Goal: Information Seeking & Learning: Learn about a topic

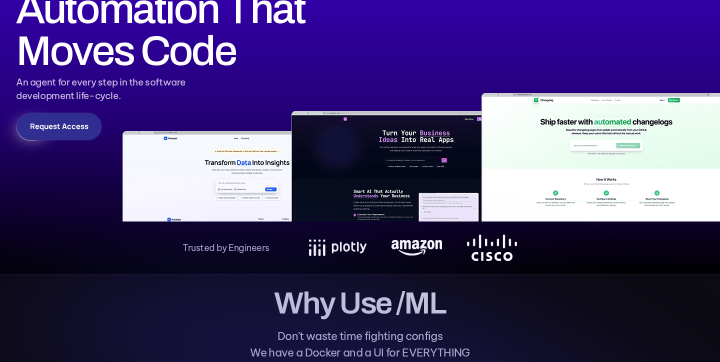
scroll to position [108, 0]
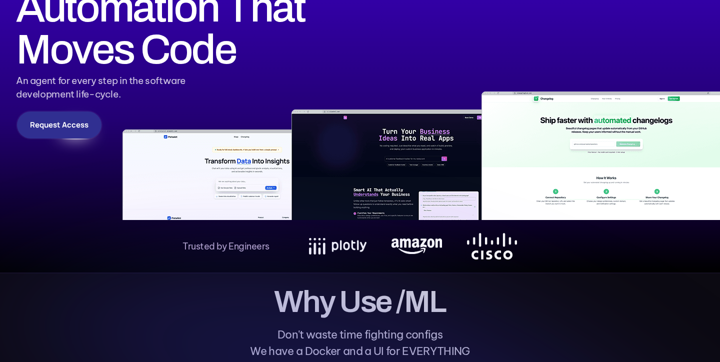
drag, startPoint x: 365, startPoint y: 173, endPoint x: 314, endPoint y: 174, distance: 51.5
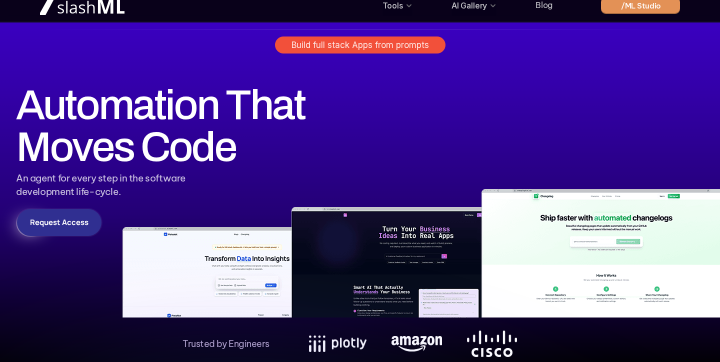
scroll to position [0, 0]
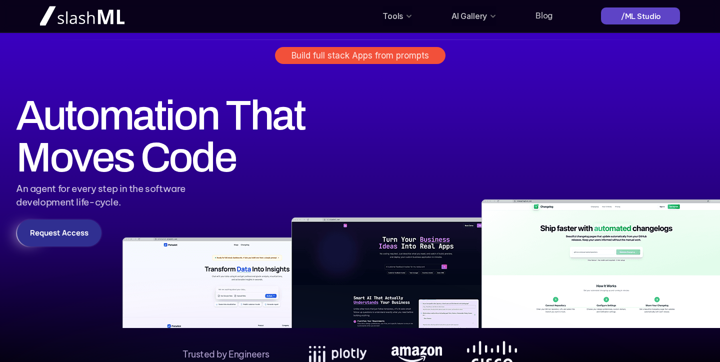
click at [624, 17] on p "/ML Studio" at bounding box center [641, 16] width 41 height 11
click at [328, 147] on img at bounding box center [360, 203] width 720 height 250
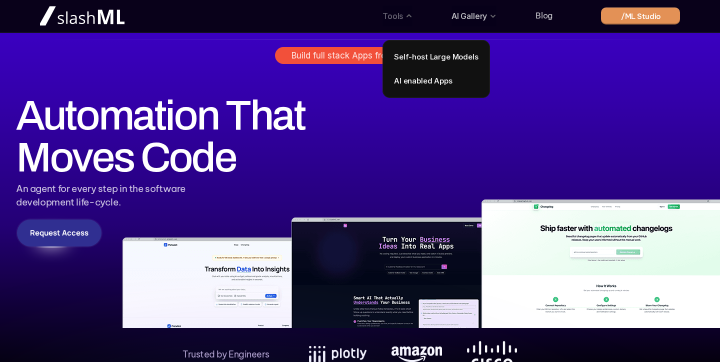
scroll to position [3, 0]
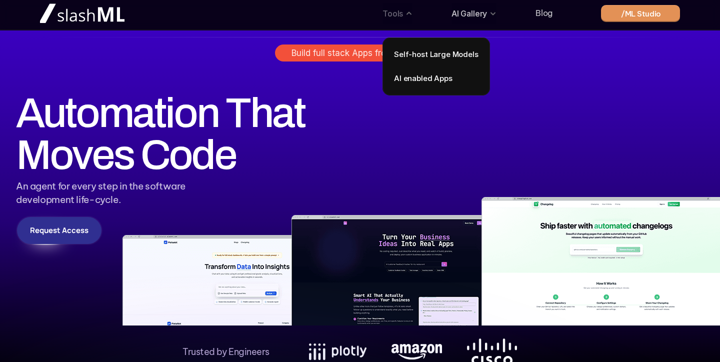
click at [439, 78] on img at bounding box center [360, 201] width 720 height 250
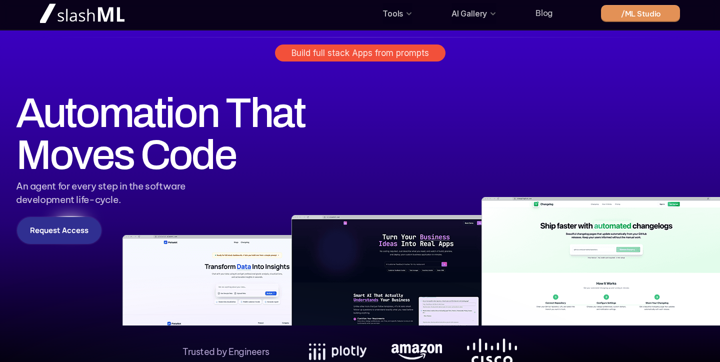
click at [431, 98] on img at bounding box center [360, 201] width 720 height 250
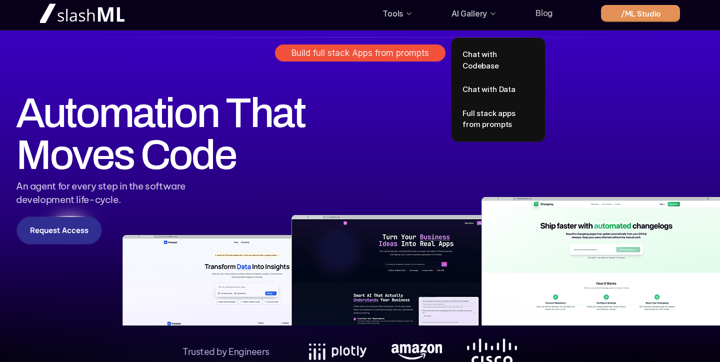
click at [470, 117] on img at bounding box center [360, 201] width 720 height 250
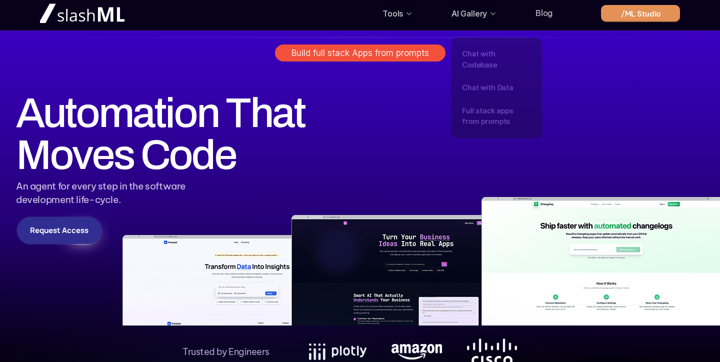
click at [422, 126] on img at bounding box center [360, 201] width 720 height 250
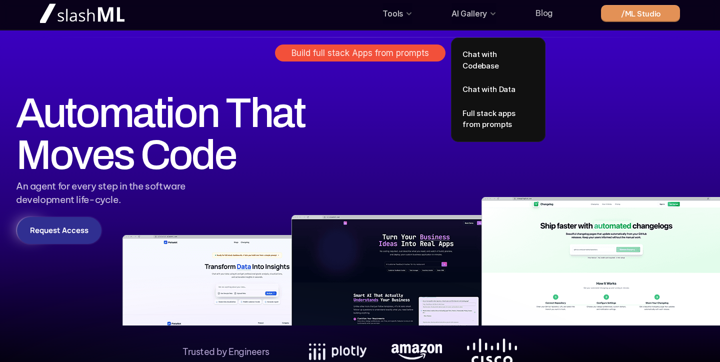
click at [466, 10] on p "AI Gallery" at bounding box center [470, 14] width 36 height 16
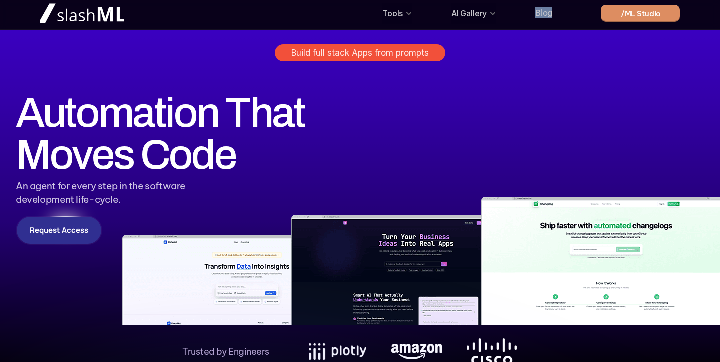
click at [526, 82] on img at bounding box center [360, 201] width 720 height 250
click at [475, 107] on img at bounding box center [360, 201] width 720 height 250
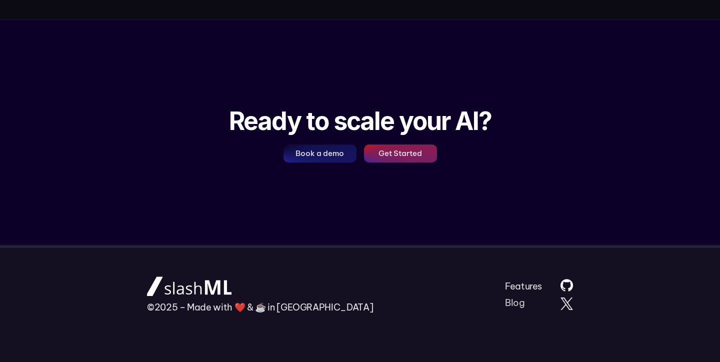
scroll to position [1425, 0]
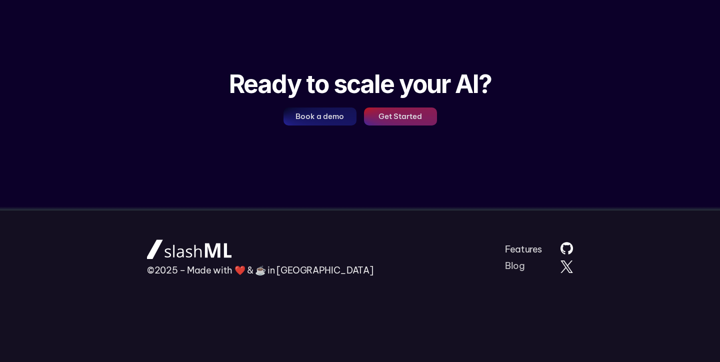
click at [329, 72] on h1 "Ready to scale your AI?" at bounding box center [360, 84] width 263 height 30
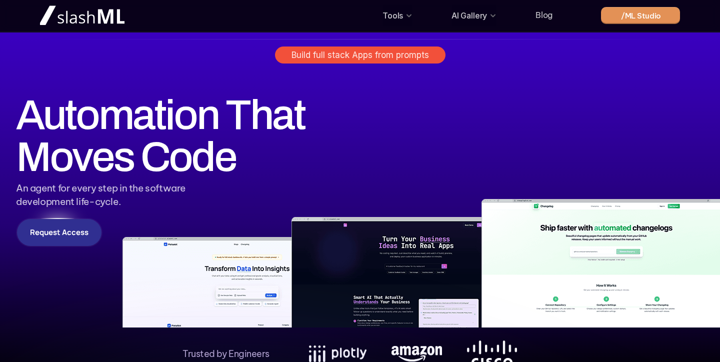
scroll to position [0, 0]
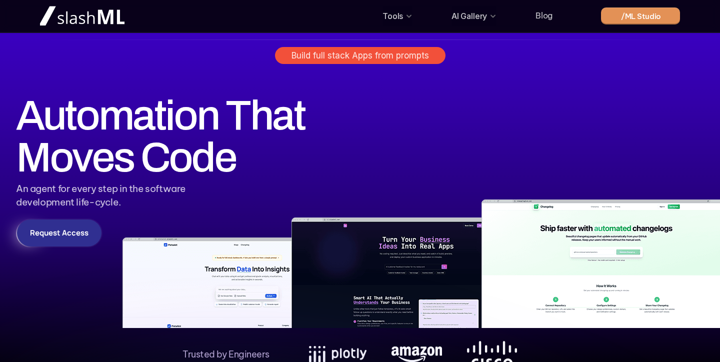
click at [175, 125] on h1 "Automation That Moves Code" at bounding box center [167, 136] width 303 height 84
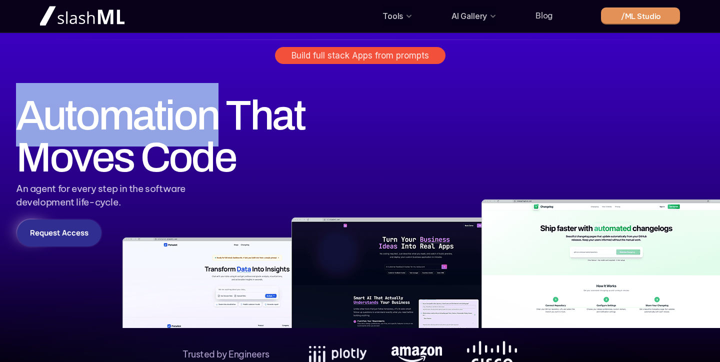
click at [175, 125] on h1 "Automation That Moves Code" at bounding box center [167, 136] width 303 height 84
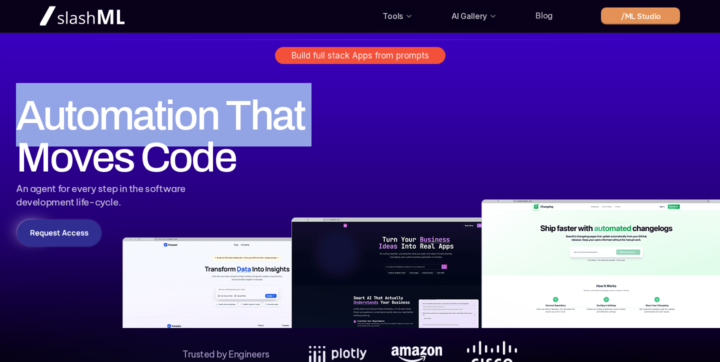
click at [175, 125] on h1 "Automation That Moves Code" at bounding box center [167, 136] width 303 height 84
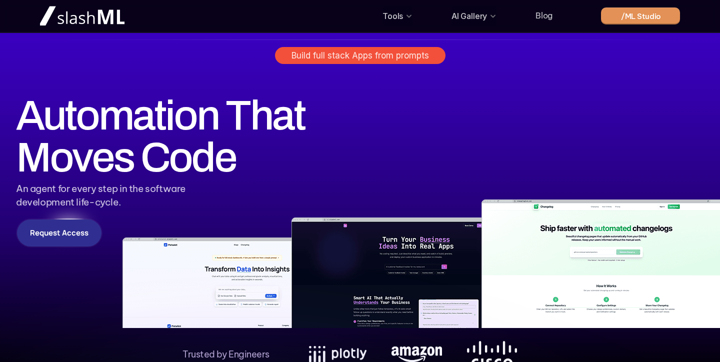
click at [198, 150] on h1 "Automation That Moves Code" at bounding box center [167, 136] width 303 height 84
click at [74, 236] on p "Request Access" at bounding box center [59, 233] width 59 height 9
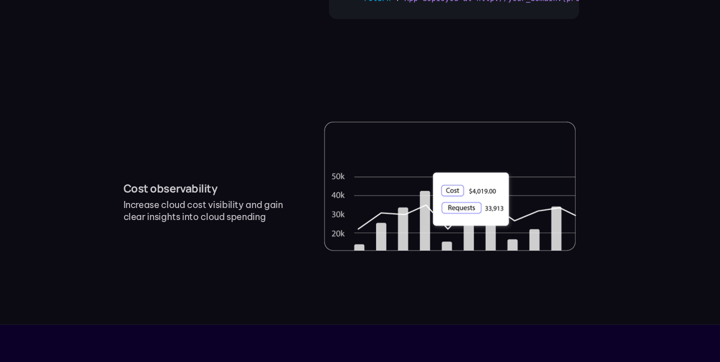
scroll to position [1425, 0]
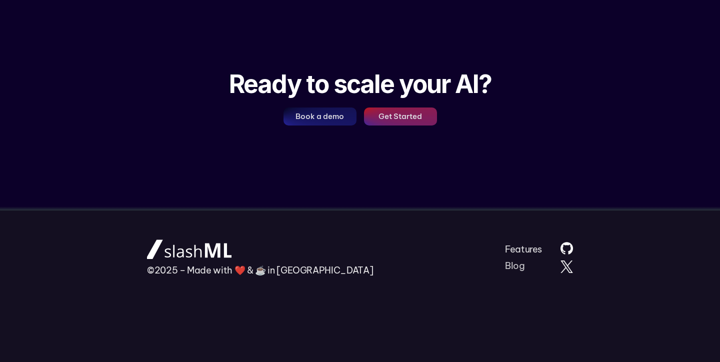
click at [311, 116] on p "Book a demo" at bounding box center [320, 116] width 49 height 9
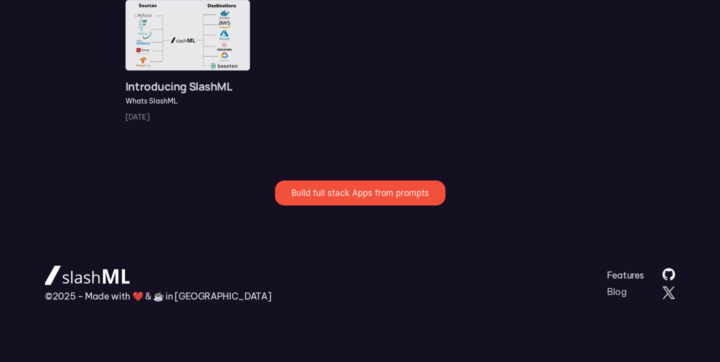
scroll to position [1459, 0]
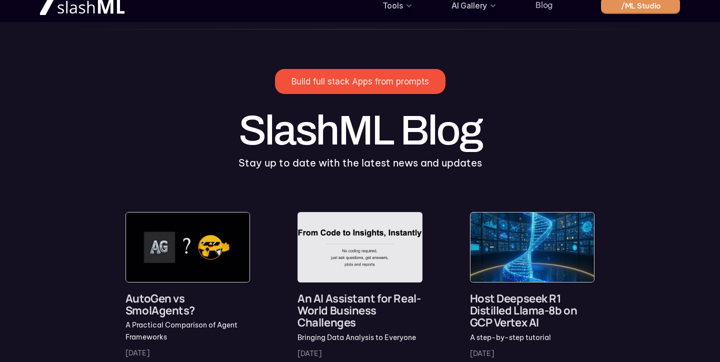
scroll to position [0, 0]
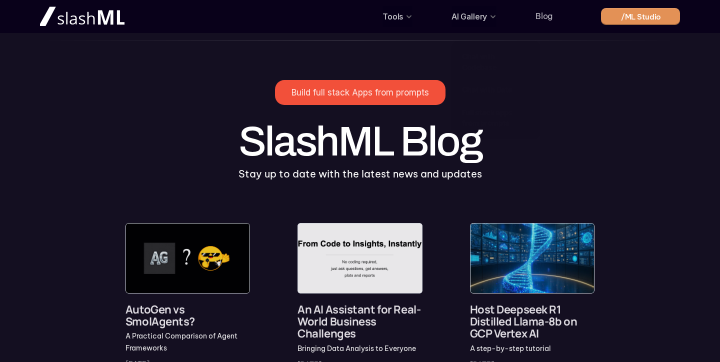
click at [388, 57] on div "Build full stack Apps from prompts SlashML Blog Stay up to date with the latest…" at bounding box center [360, 125] width 720 height 151
